Goal: Check status

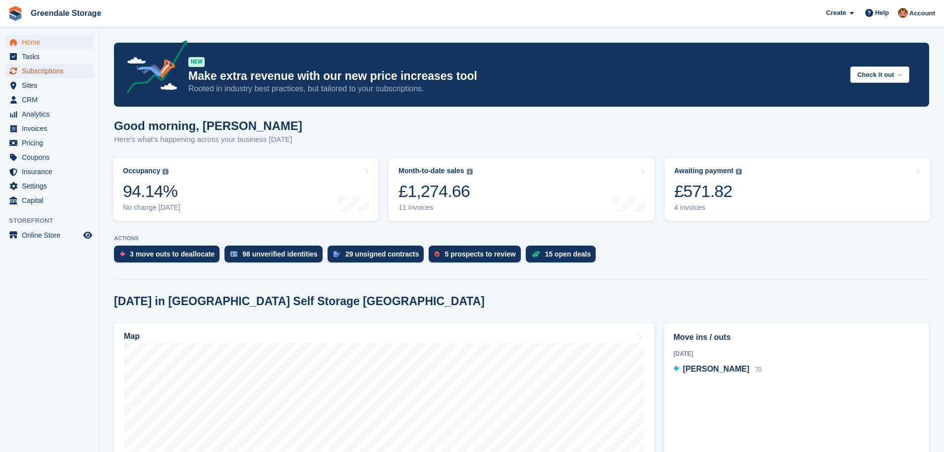
click at [28, 69] on span "Subscriptions" at bounding box center [51, 71] width 59 height 14
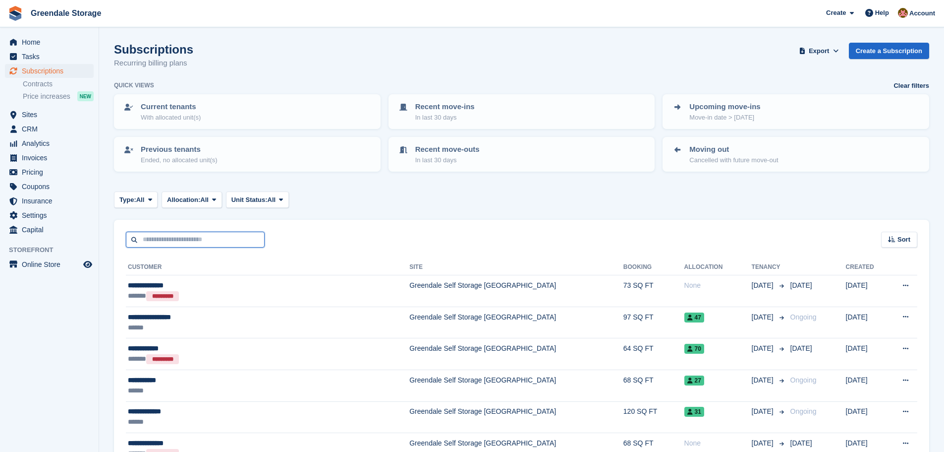
click at [179, 241] on input "text" at bounding box center [195, 239] width 139 height 16
type input "*****"
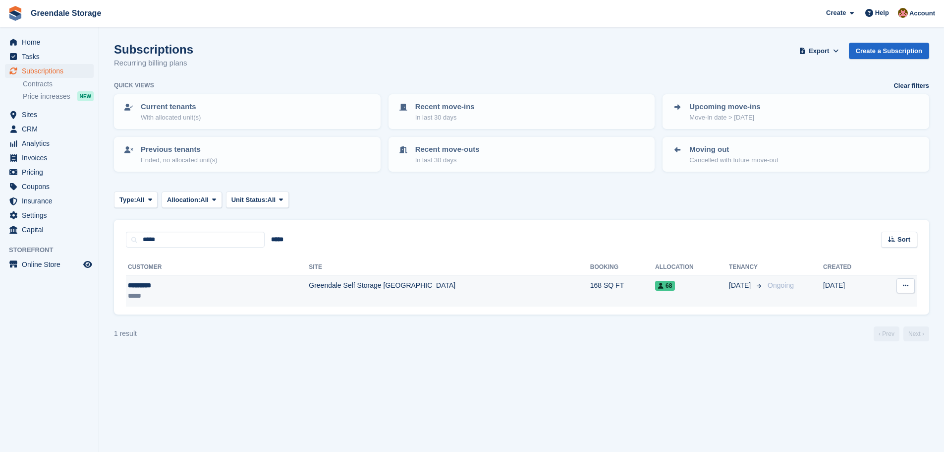
click at [309, 283] on td "Greendale Self Storage [GEOGRAPHIC_DATA]" at bounding box center [449, 290] width 281 height 31
